Goal: Find specific page/section: Find specific page/section

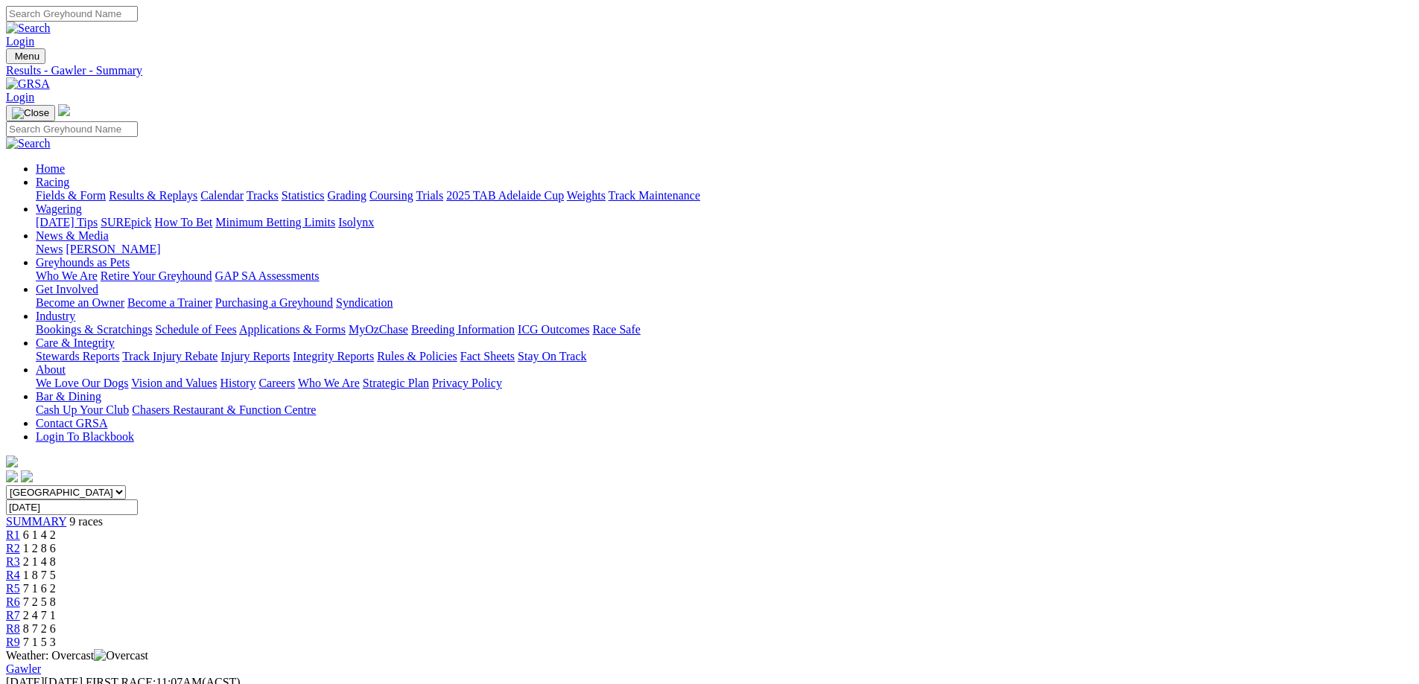
click at [106, 189] on link "Fields & Form" at bounding box center [71, 195] width 70 height 13
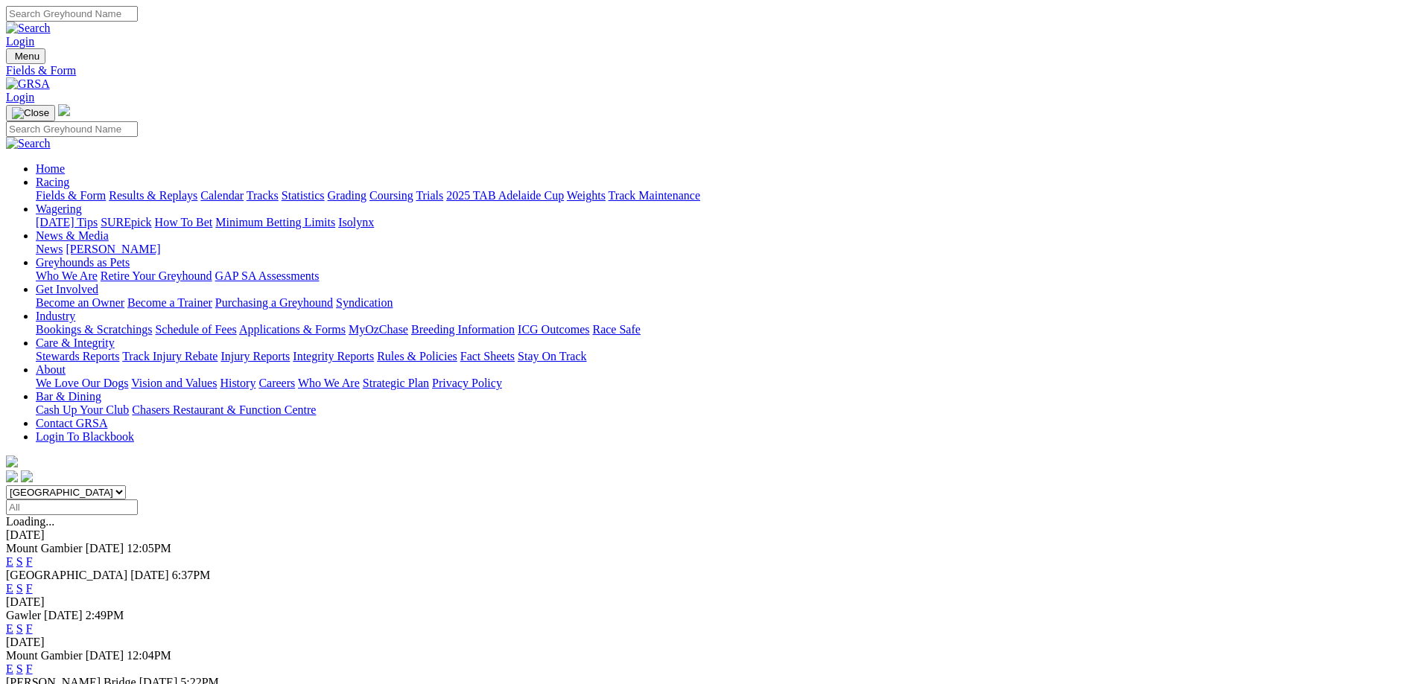
click at [33, 582] on link "F" at bounding box center [29, 588] width 7 height 13
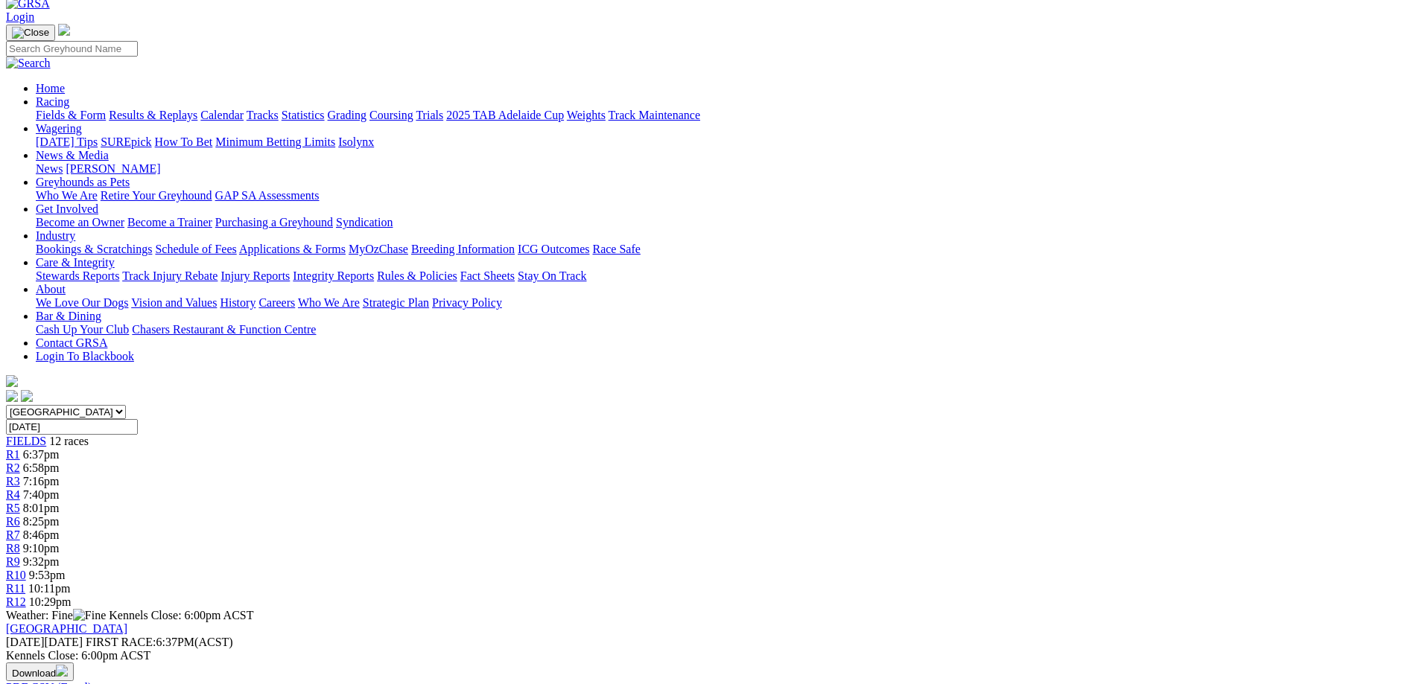
scroll to position [74, 0]
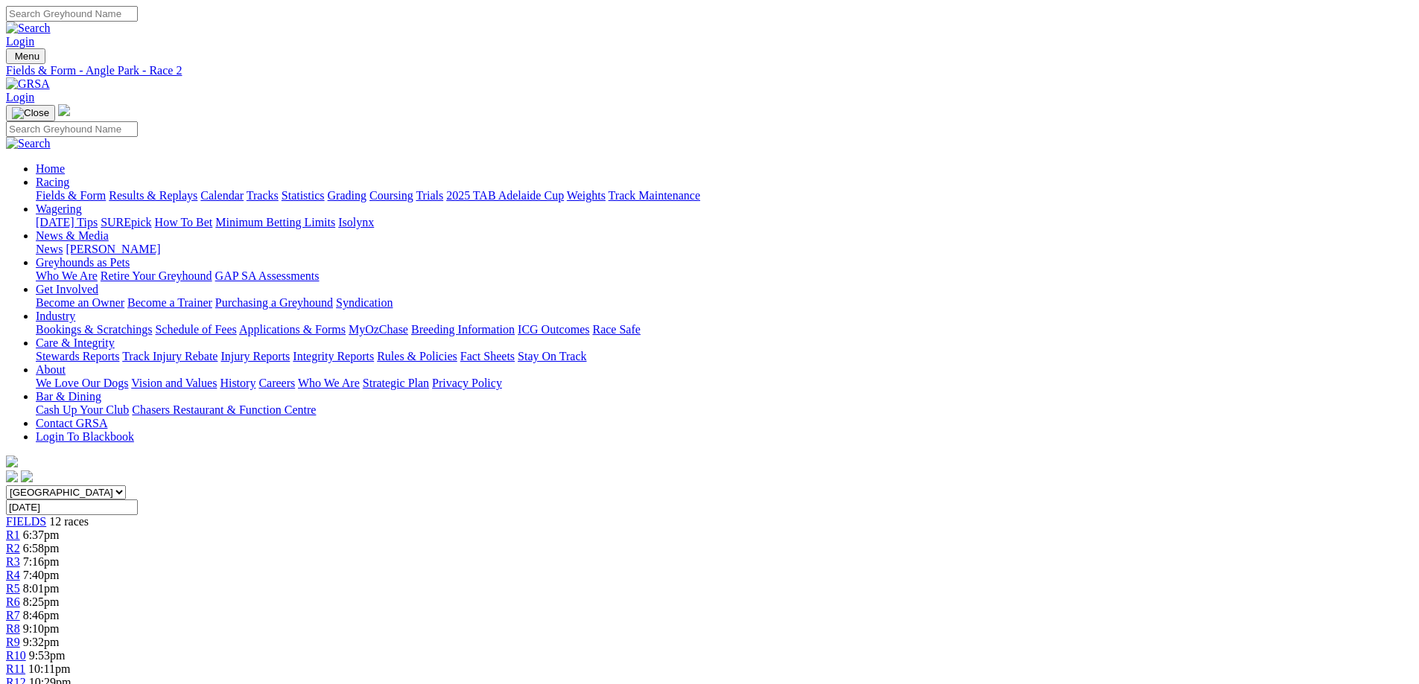
click at [160, 243] on link "[PERSON_NAME]" at bounding box center [113, 249] width 95 height 13
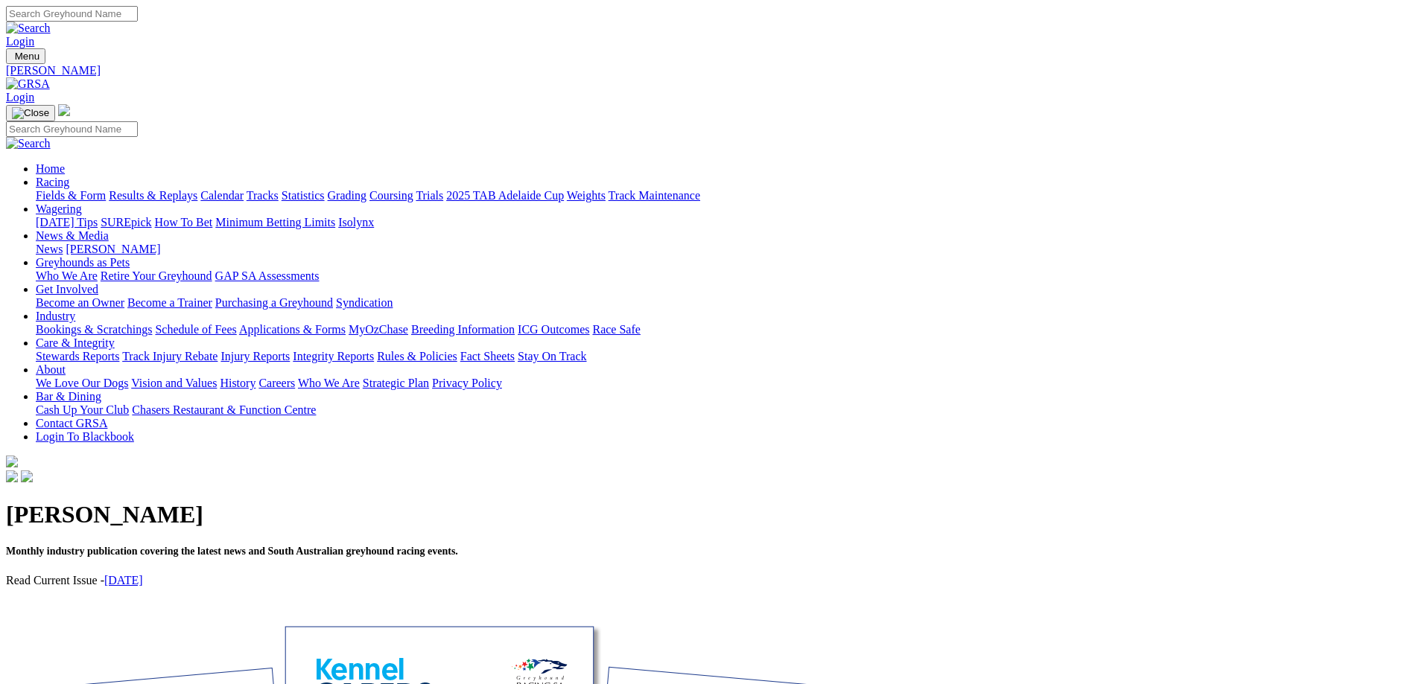
click at [143, 574] on link "September 2025" at bounding box center [123, 580] width 39 height 13
